Goal: Transaction & Acquisition: Purchase product/service

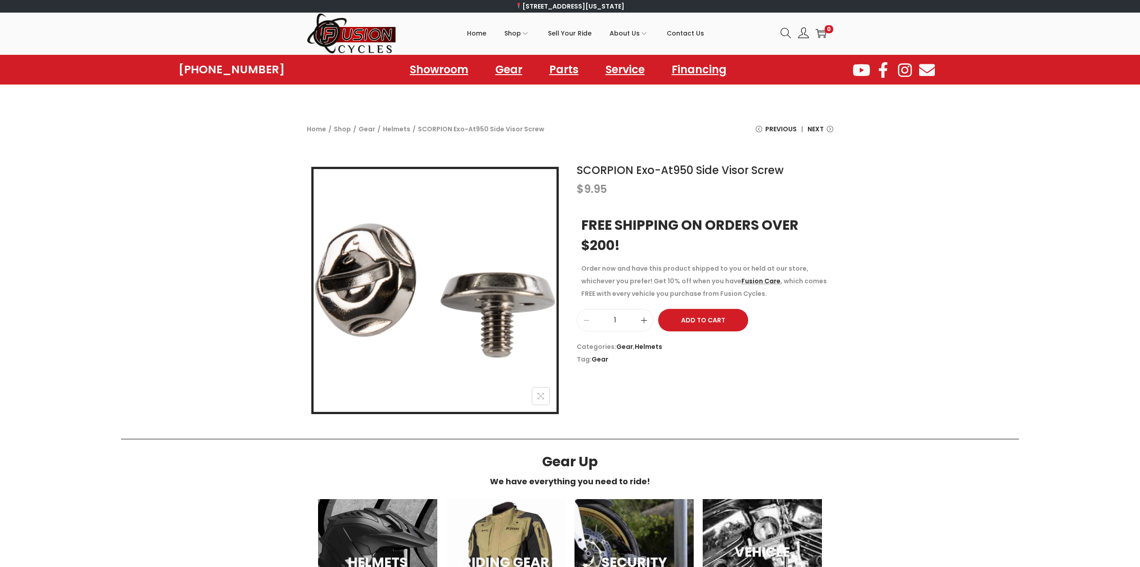
click at [642, 323] on icon at bounding box center [644, 320] width 7 height 7
type input "2"
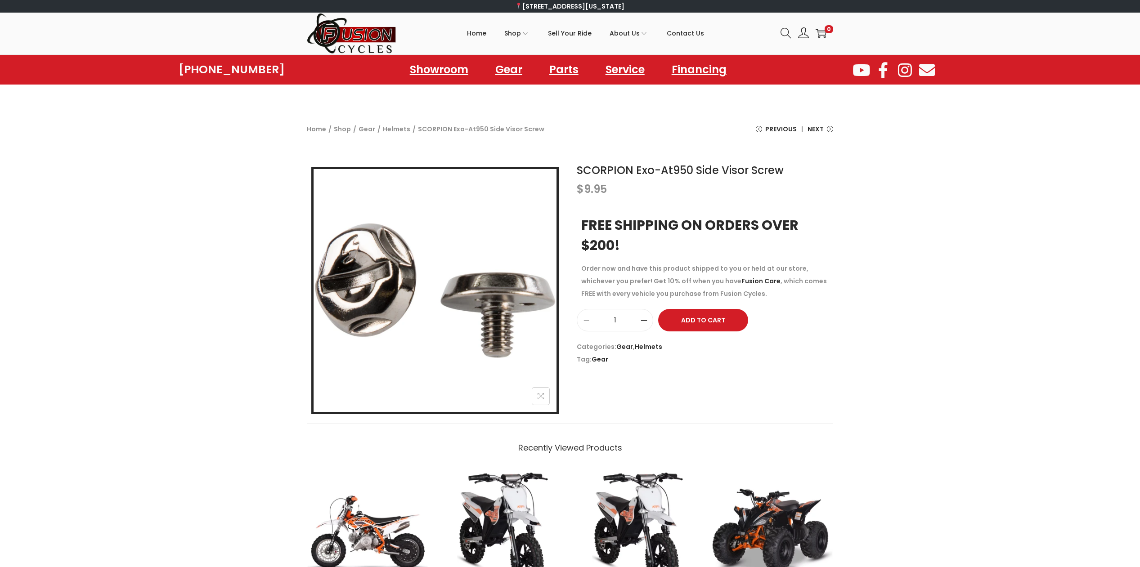
click at [646, 321] on icon at bounding box center [644, 320] width 7 height 7
type input "2"
click at [711, 320] on button "Add to Cart" at bounding box center [703, 320] width 90 height 22
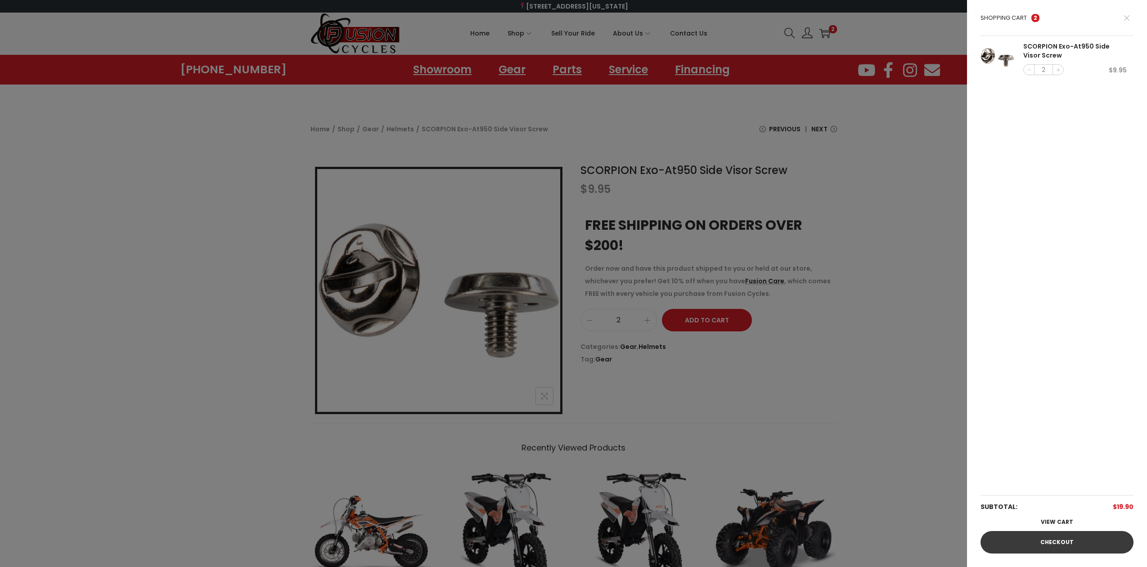
click at [1047, 542] on link "Checkout" at bounding box center [1057, 542] width 153 height 22
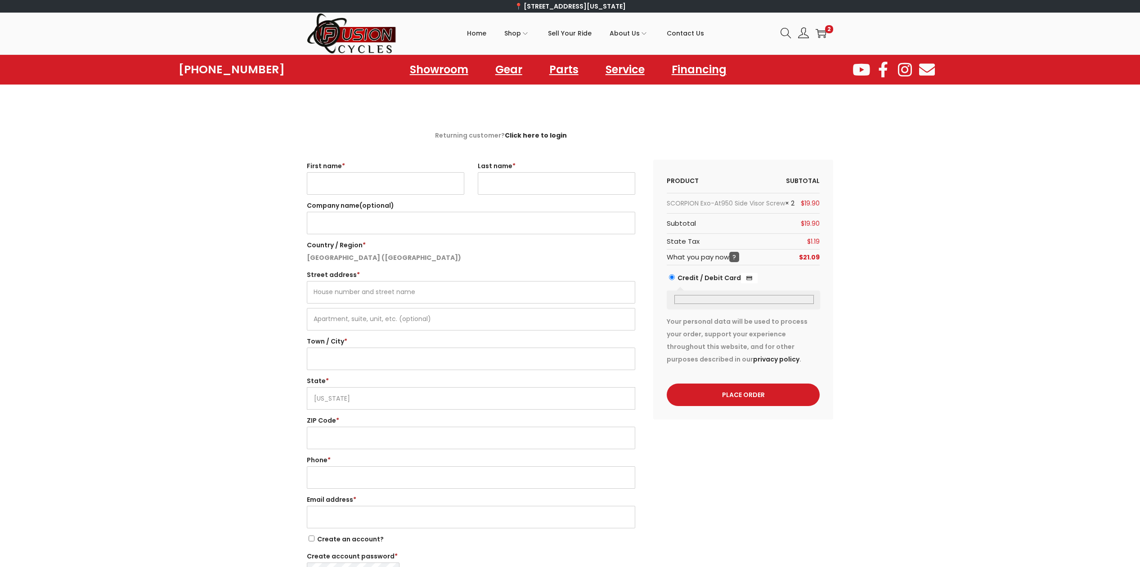
select select "VA"
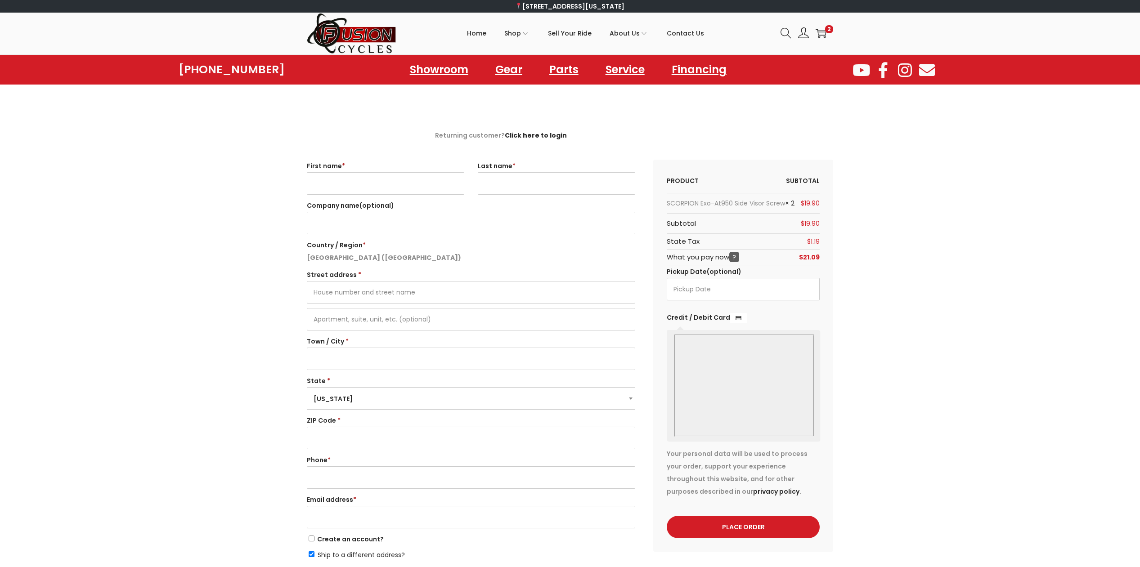
click at [384, 188] on input "First name *" at bounding box center [385, 183] width 157 height 22
type input "Scott"
type input "Weir"
type input "114 Gardengate Court"
type input "Cresson"
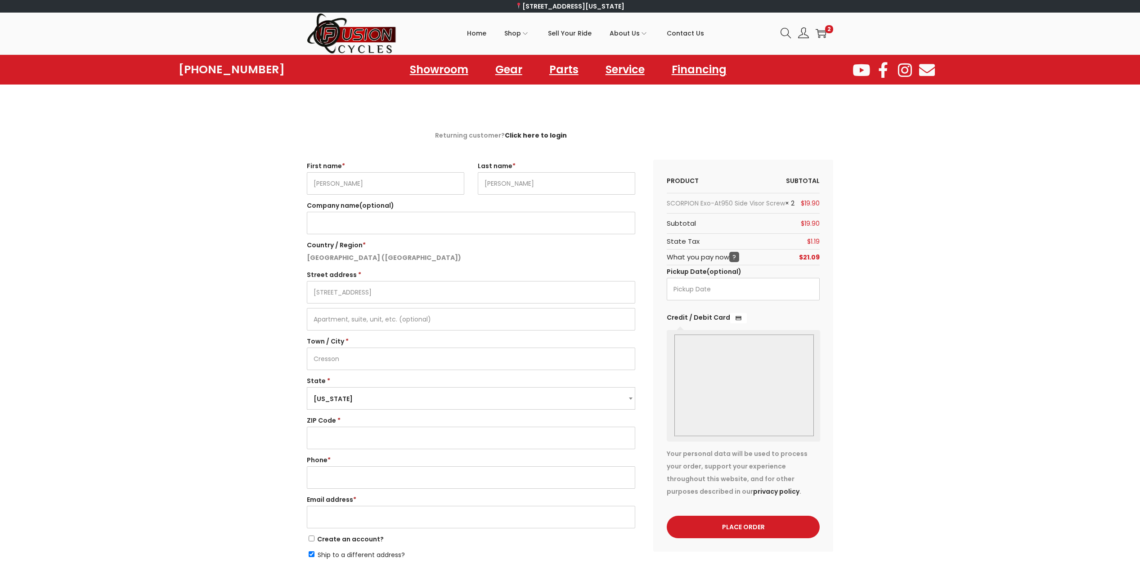
select select "TX"
type input "76035"
type input "18176577824"
type input "seweir@aol.com"
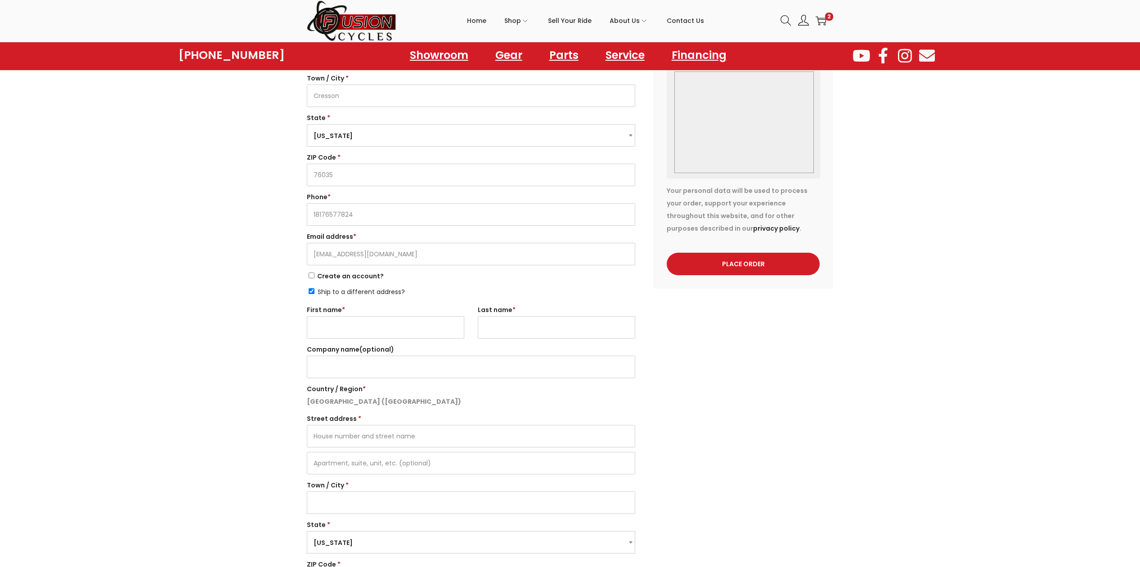
scroll to position [270, 0]
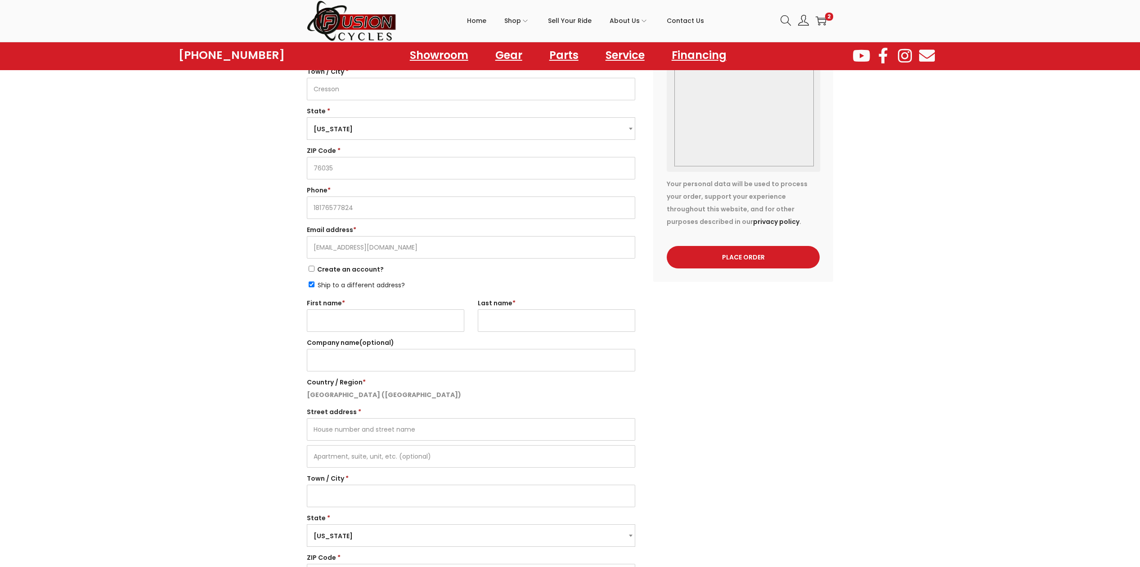
click at [311, 286] on input "Ship to a different address?" at bounding box center [312, 285] width 6 height 6
checkbox input "false"
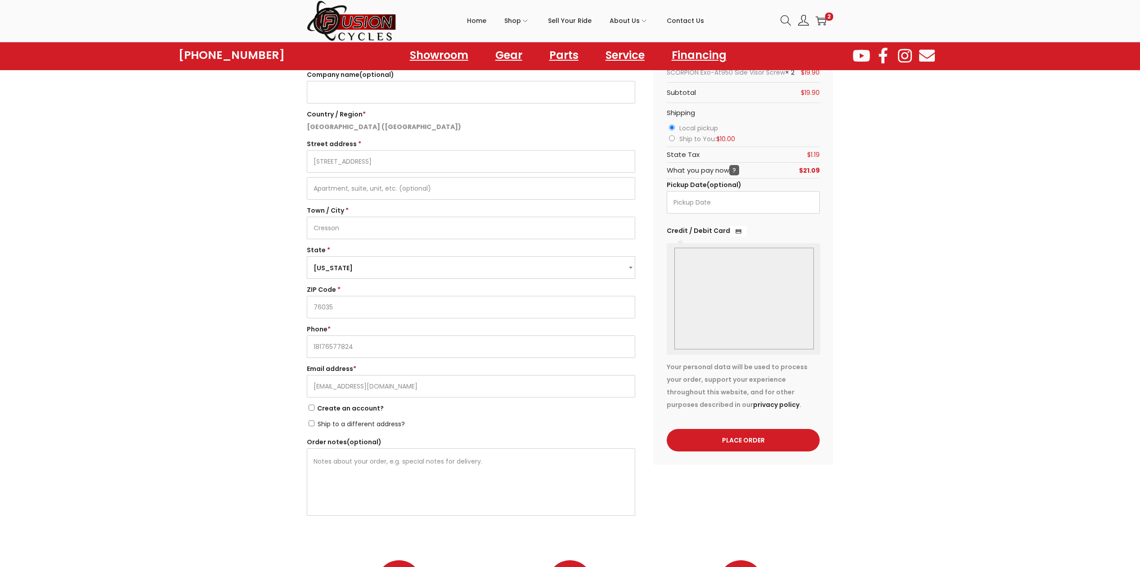
scroll to position [135, 0]
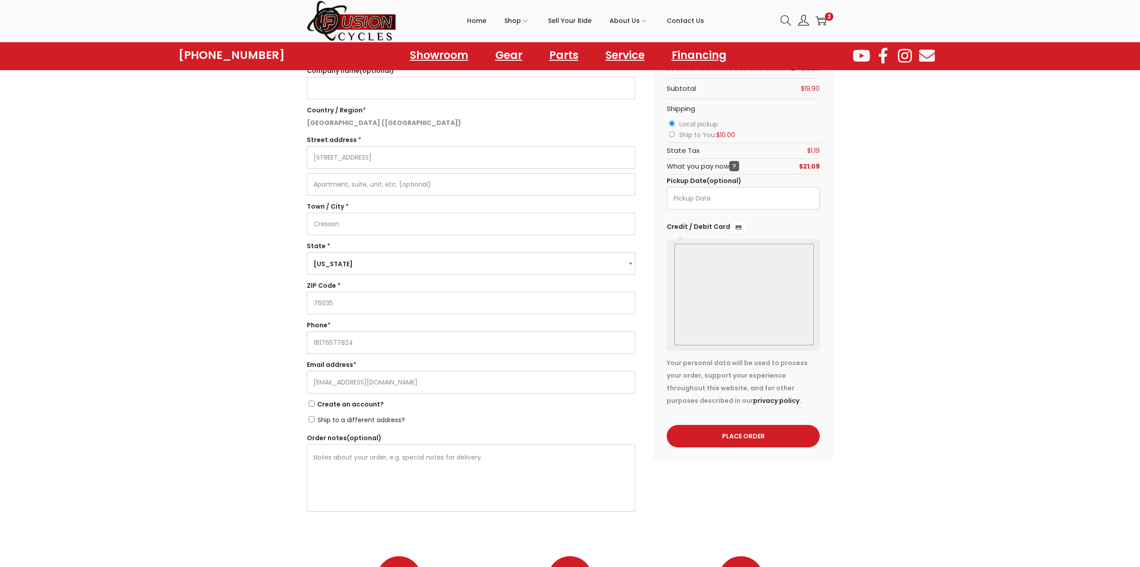
click at [677, 140] on li "Ship to You: $ 10.00" at bounding box center [743, 135] width 153 height 11
click at [670, 137] on input "Ship to You: $ 10.00" at bounding box center [672, 134] width 6 height 6
radio input "true"
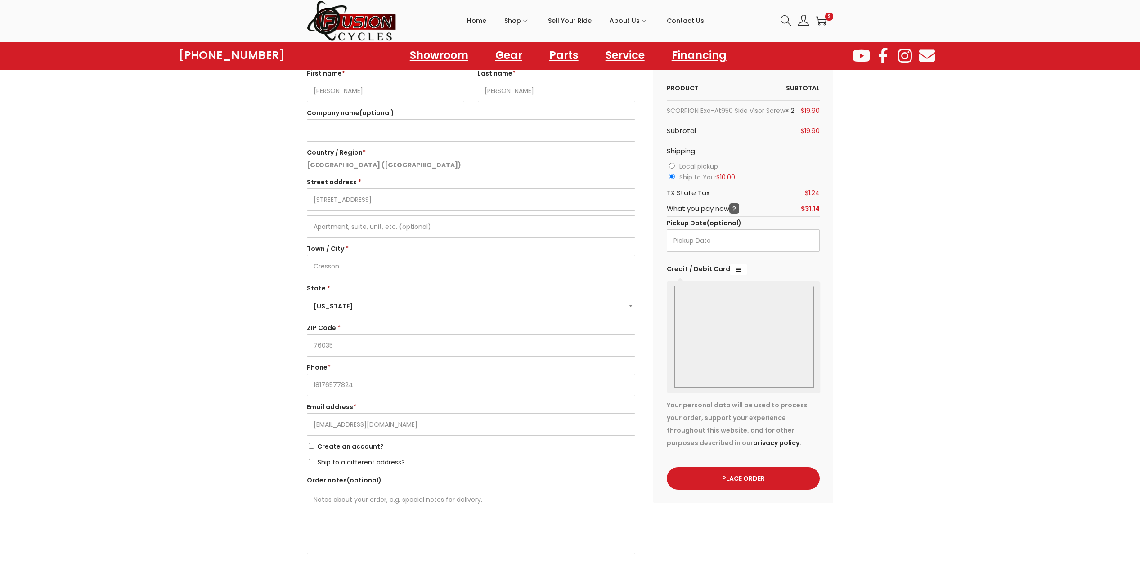
scroll to position [90, 0]
click at [744, 492] on button "Place order" at bounding box center [743, 481] width 153 height 22
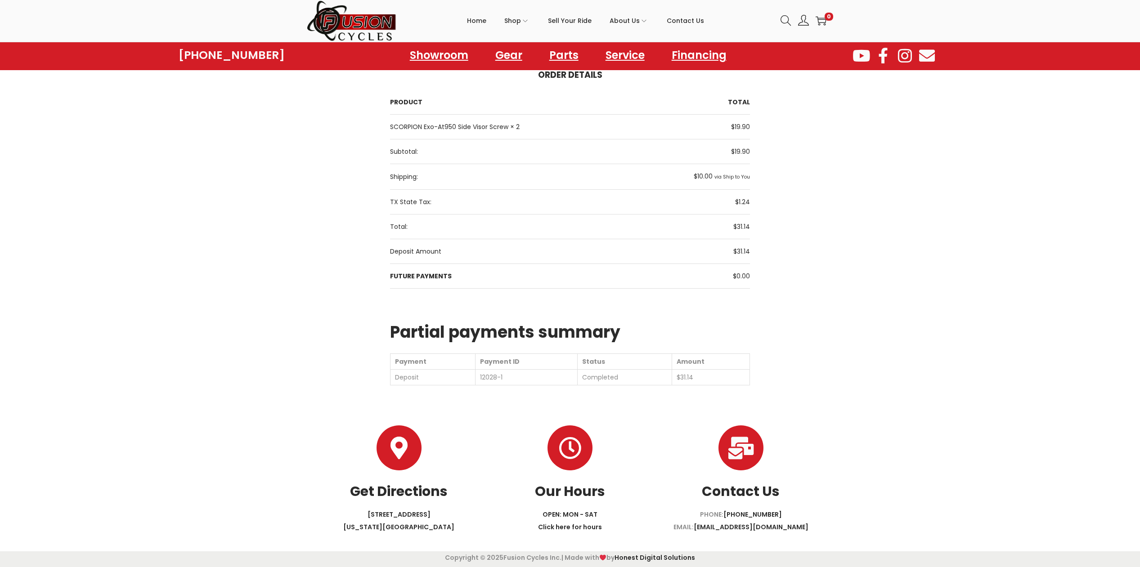
scroll to position [173, 0]
click at [1013, 184] on div "Thank you. Your order has been received. Order number: 12028 Date: August 28, 2…" at bounding box center [570, 170] width 1140 height 428
